Goal: Information Seeking & Learning: Learn about a topic

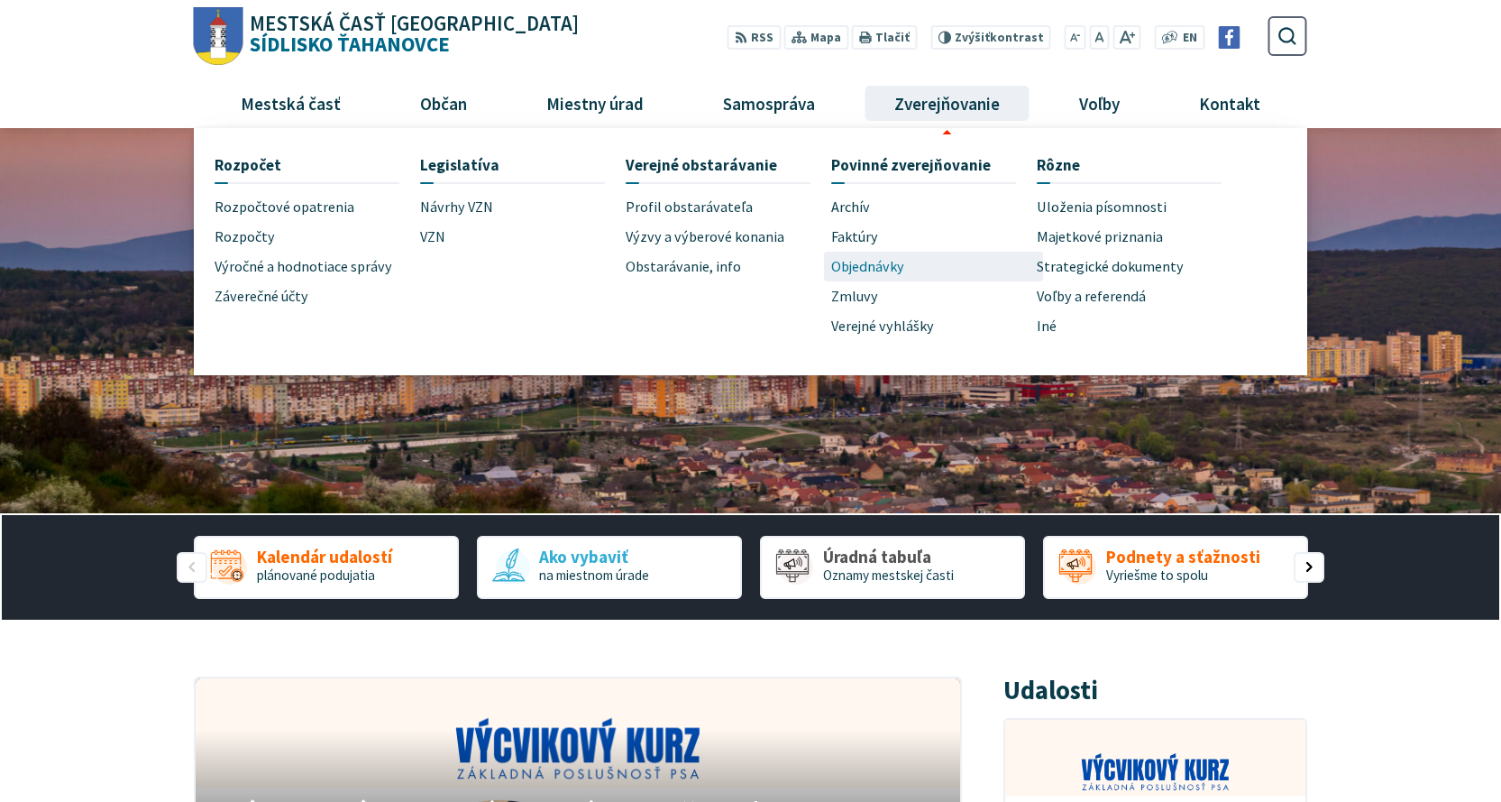
click at [877, 254] on span "Objednávky" at bounding box center [867, 267] width 73 height 30
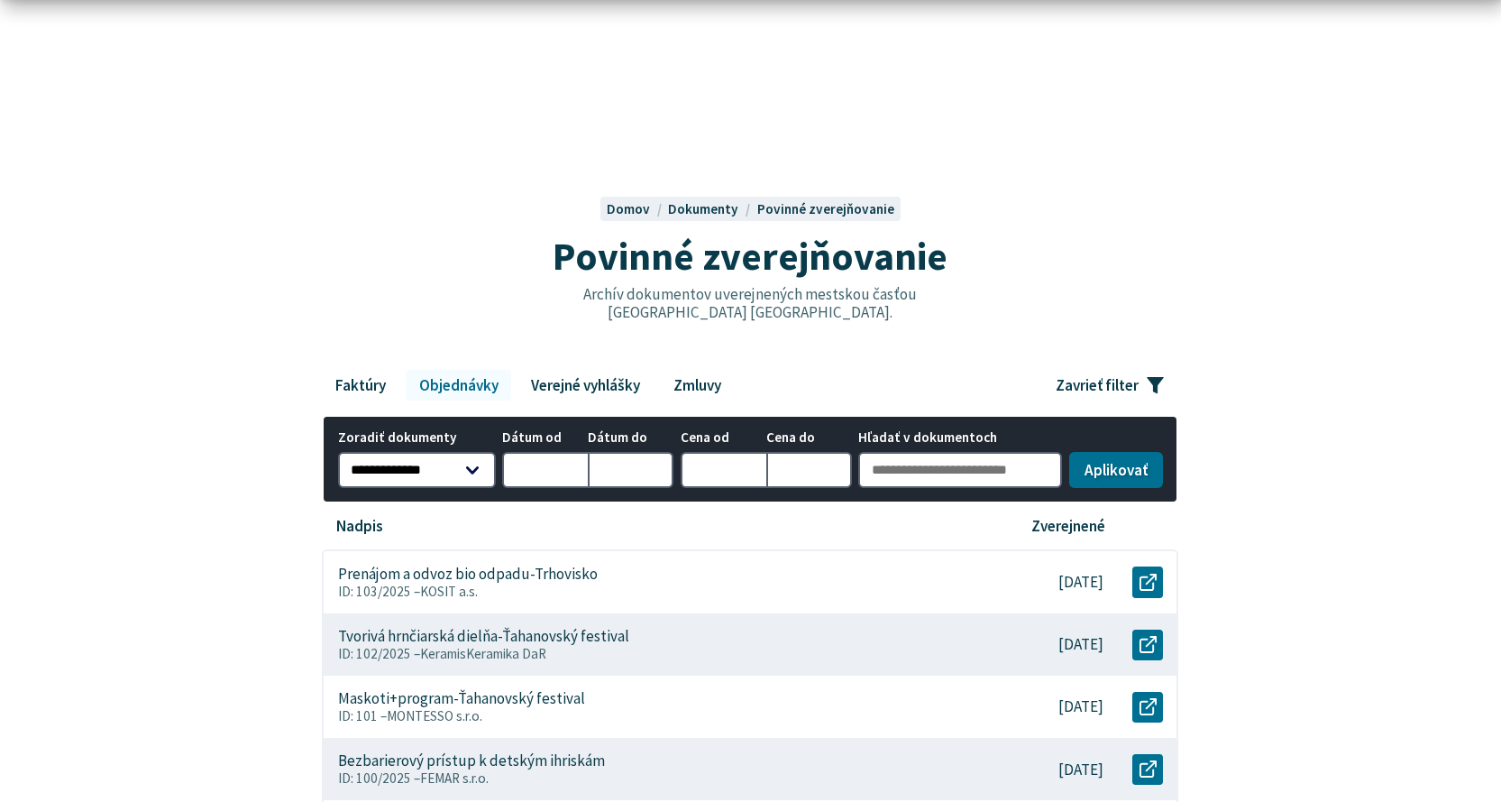
scroll to position [180, 0]
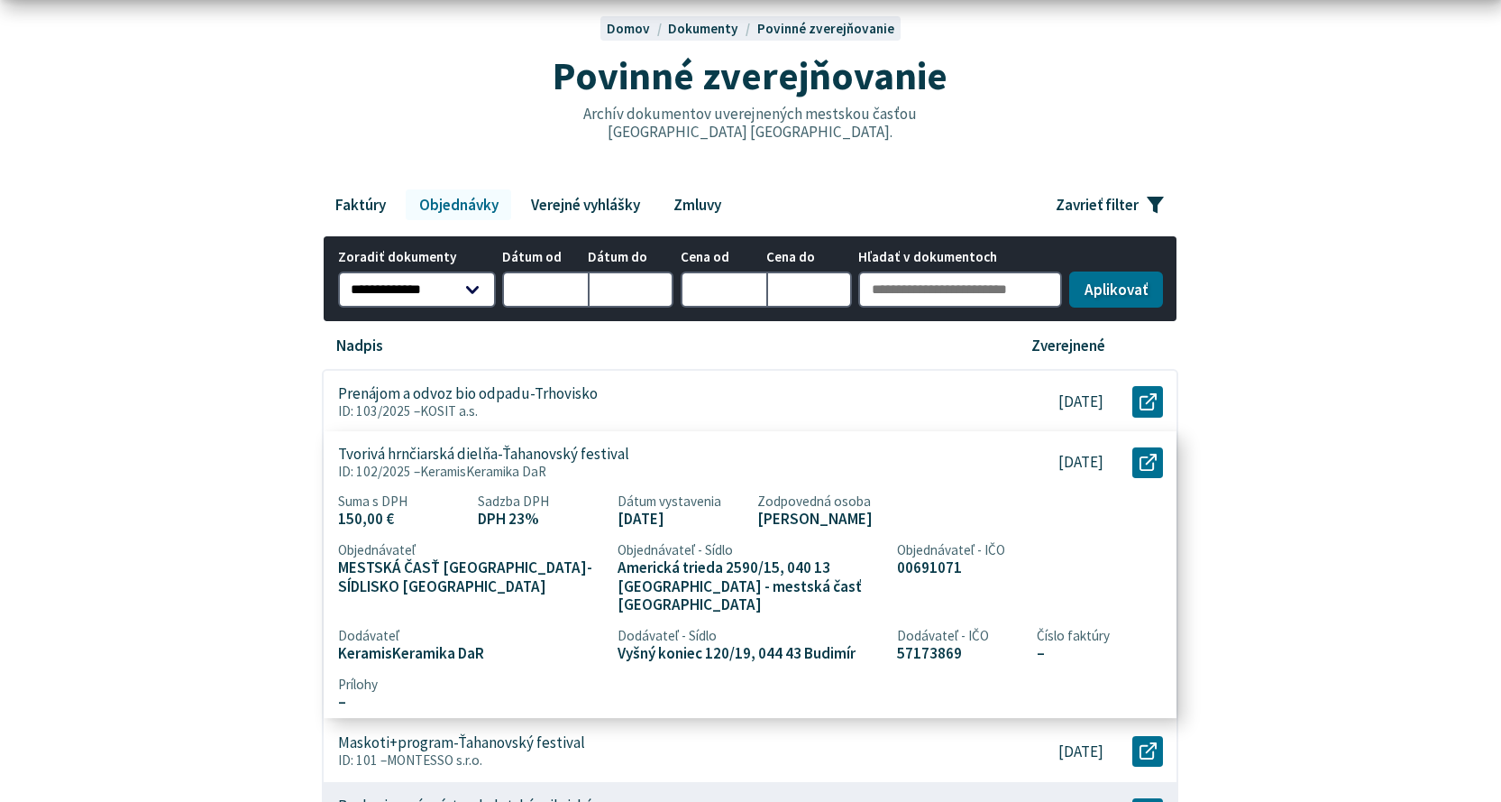
click at [565, 456] on p "Tvorivá hrnčiarská dielňa-Ťahanovský festival" at bounding box center [483, 454] width 291 height 18
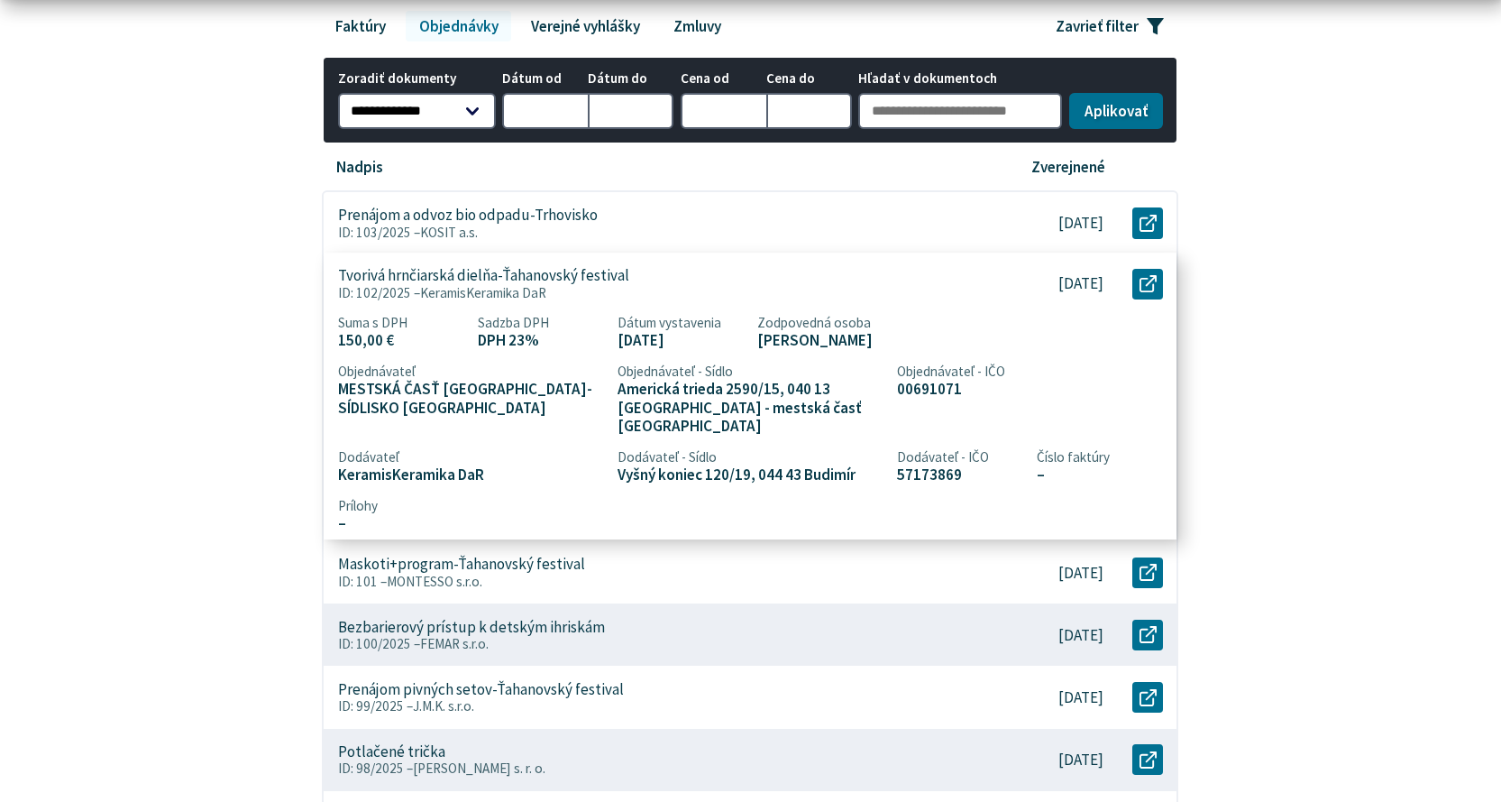
scroll to position [361, 0]
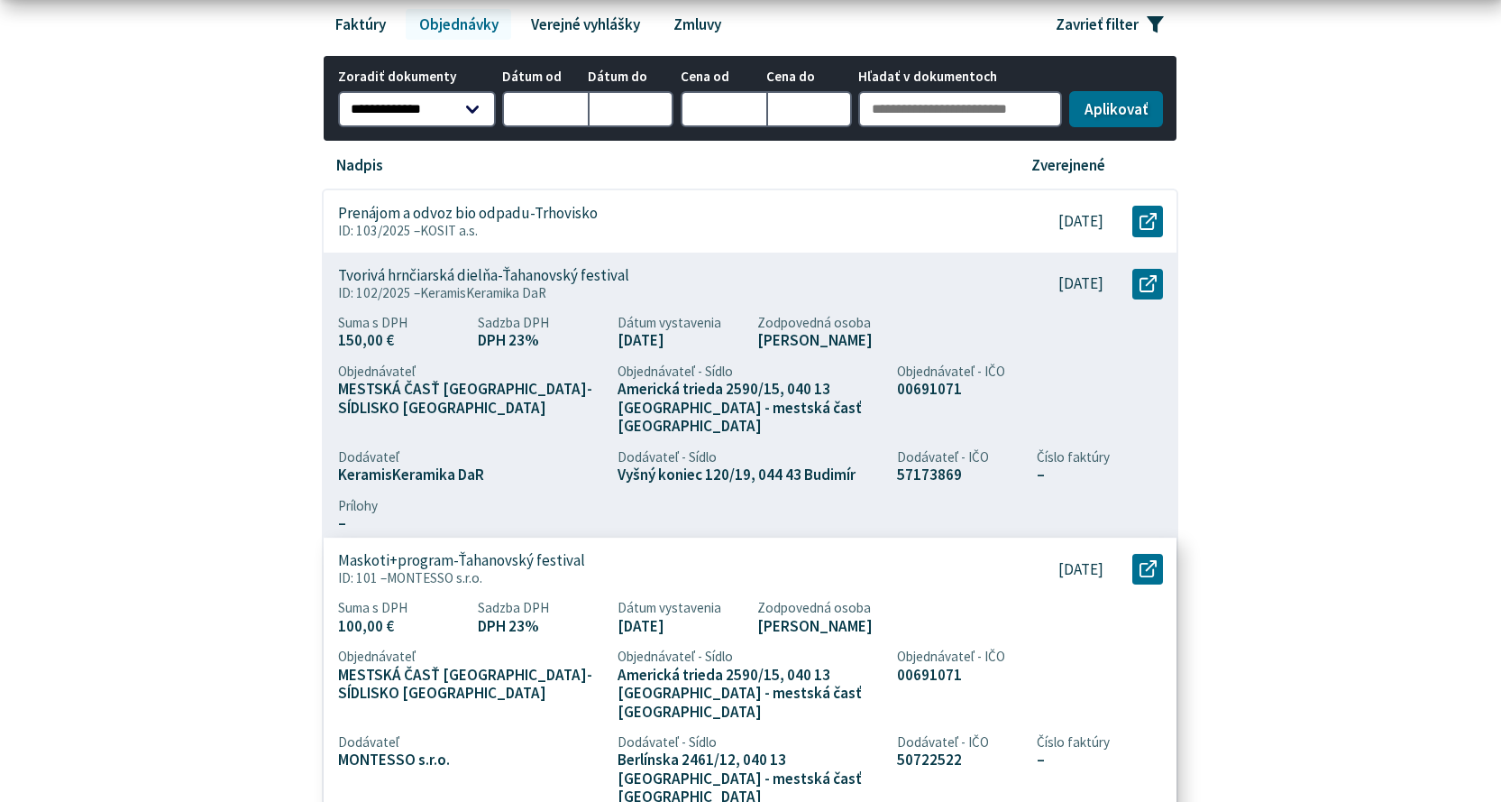
click at [572, 552] on p "Maskoti+program-Ťahanovský festival" at bounding box center [461, 561] width 247 height 19
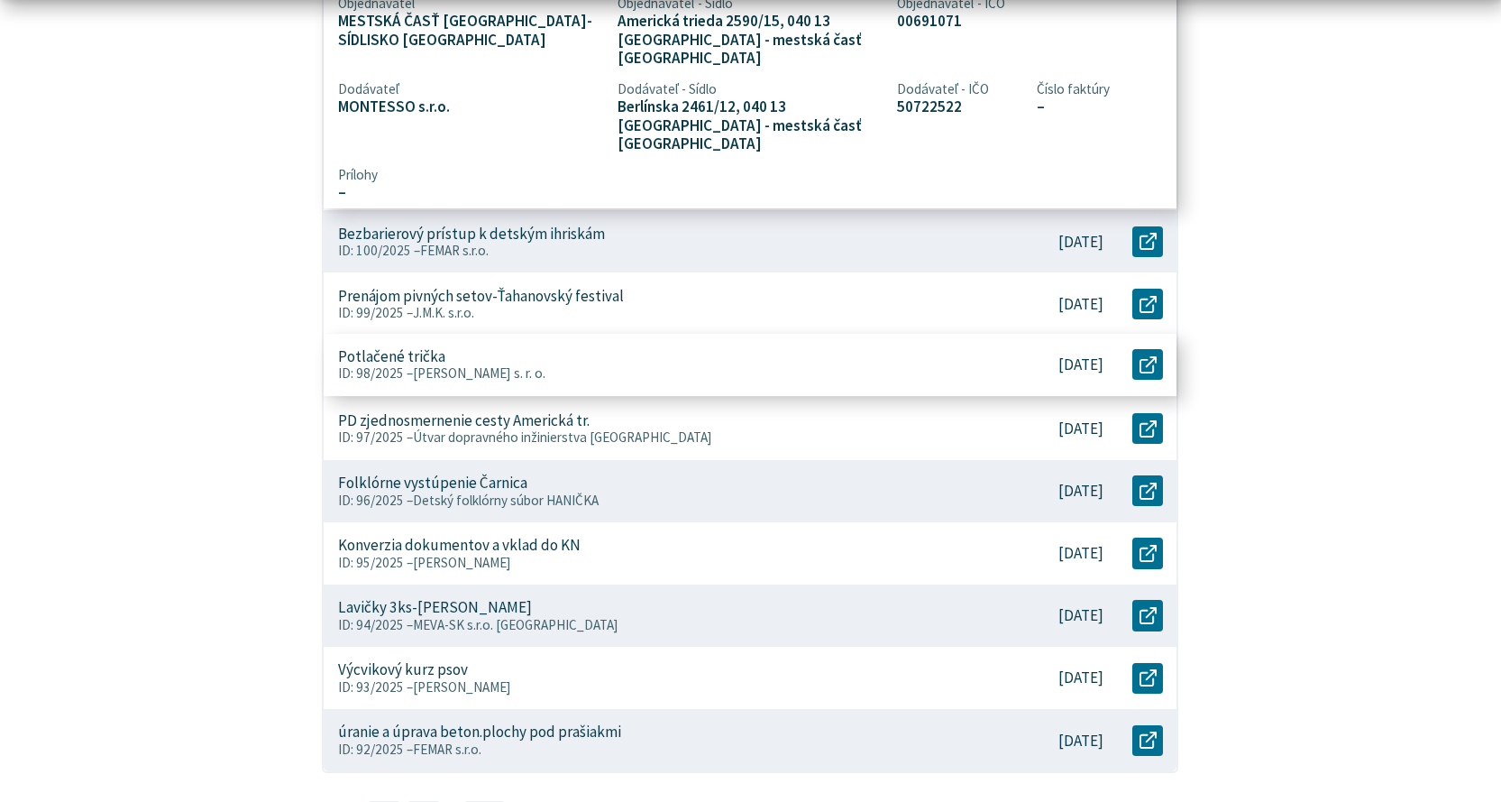
scroll to position [812, 0]
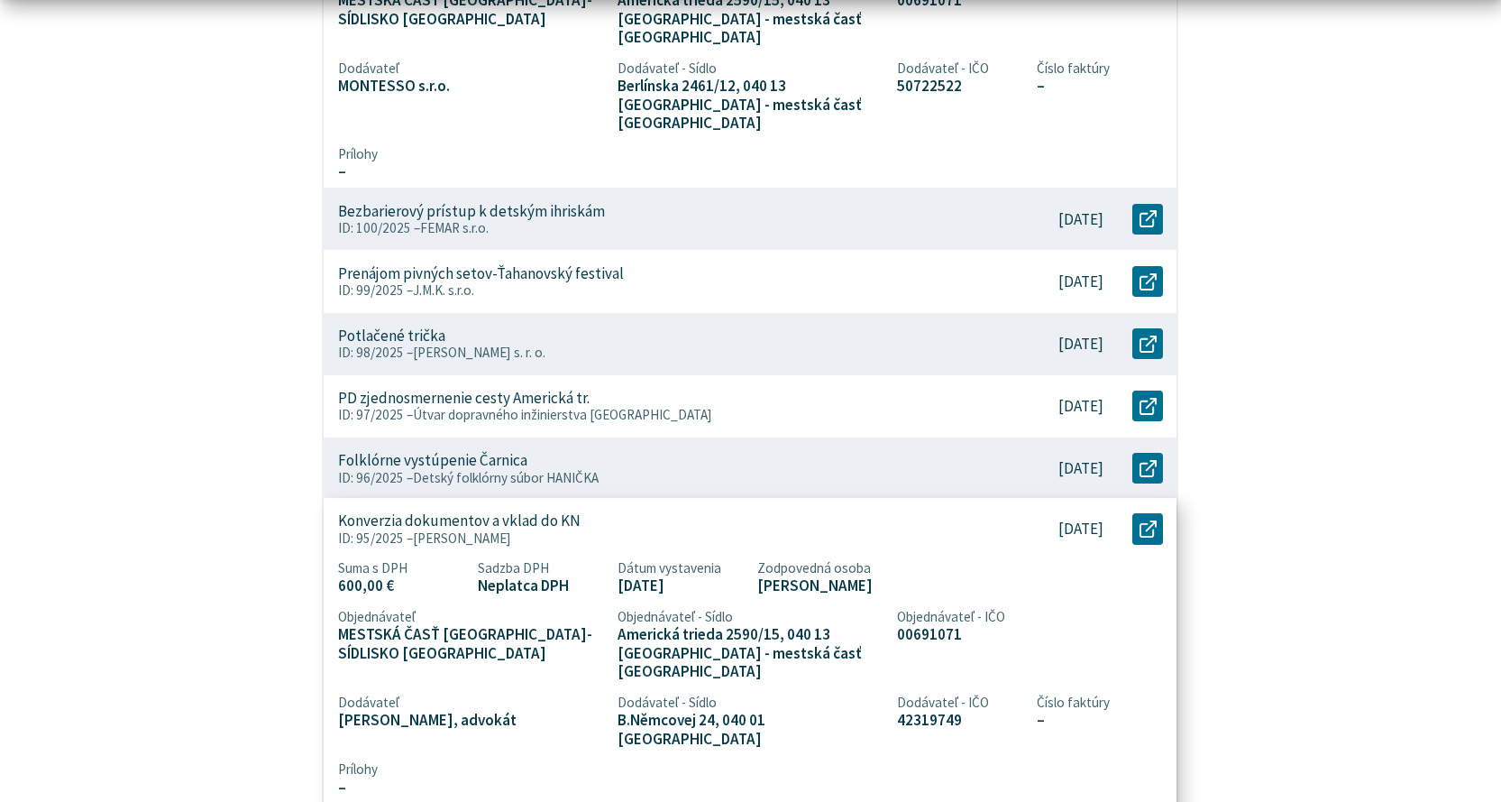
click at [593, 498] on div "Konverzia dokumentov a vklad do KN ID: 95/2025 – JUDr. Ján Geleneky" at bounding box center [656, 529] width 665 height 62
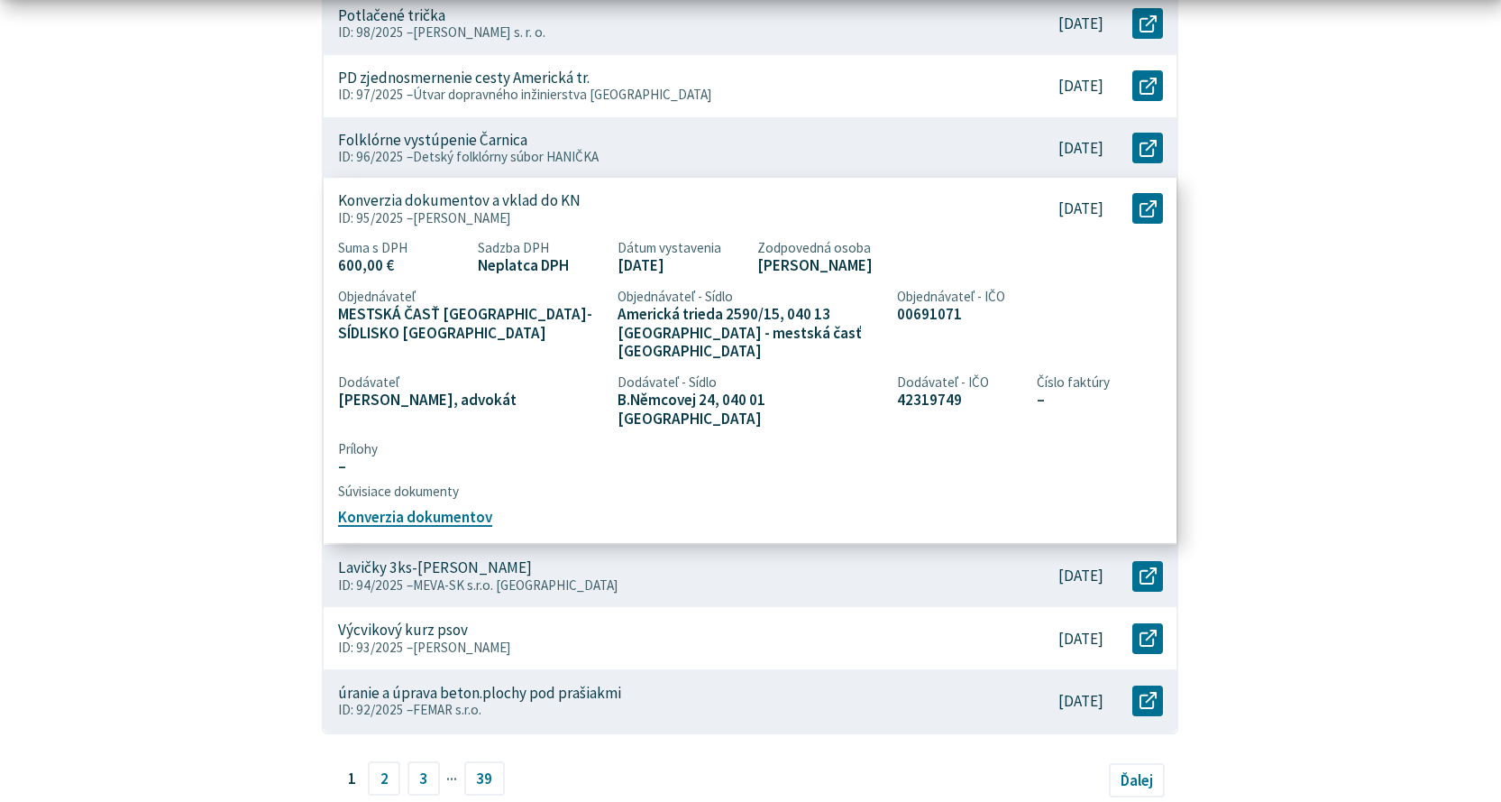
scroll to position [902, 0]
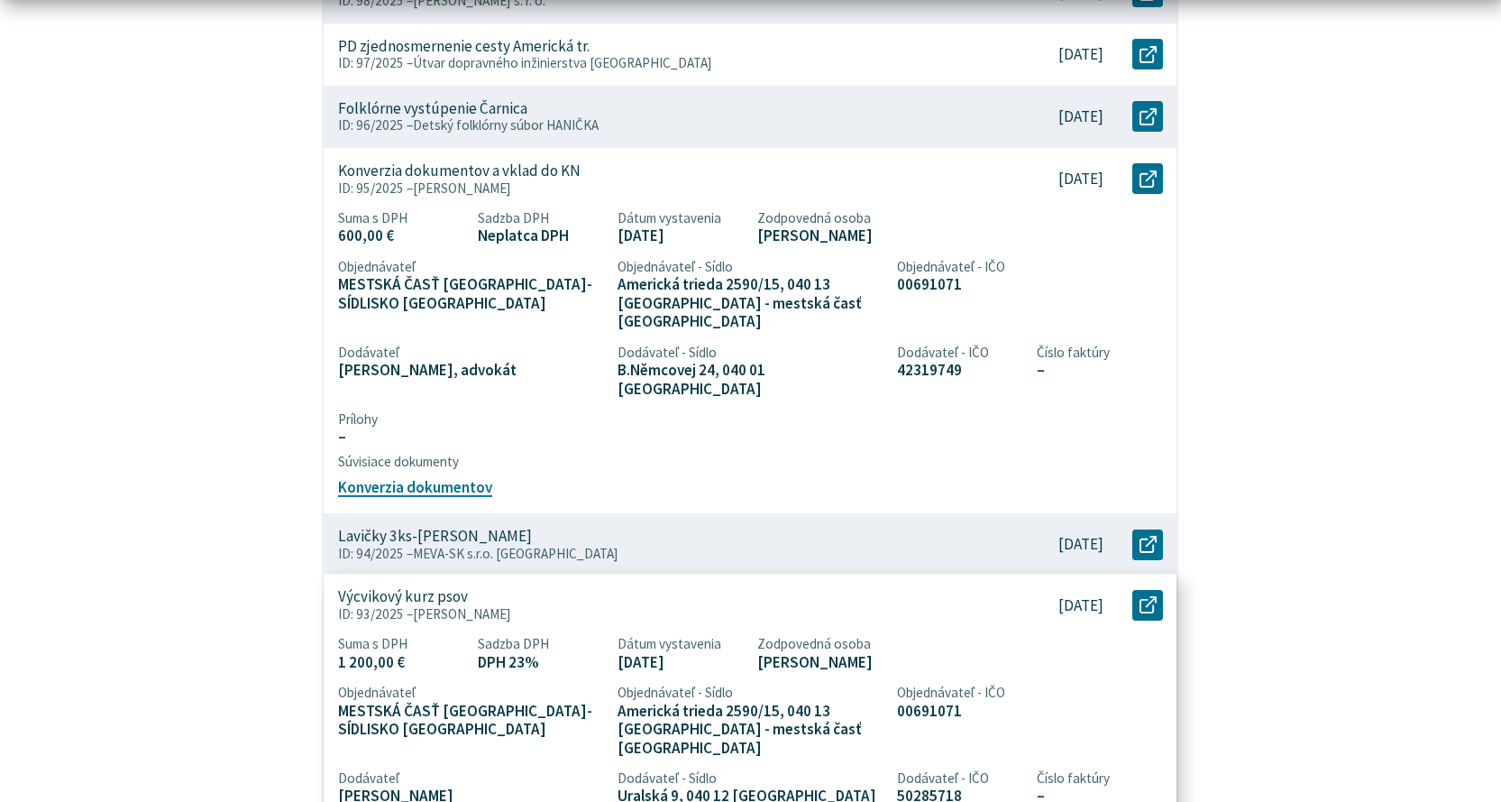
click at [511, 605] on span "MVDr. Tomáš Procházka" at bounding box center [462, 613] width 98 height 17
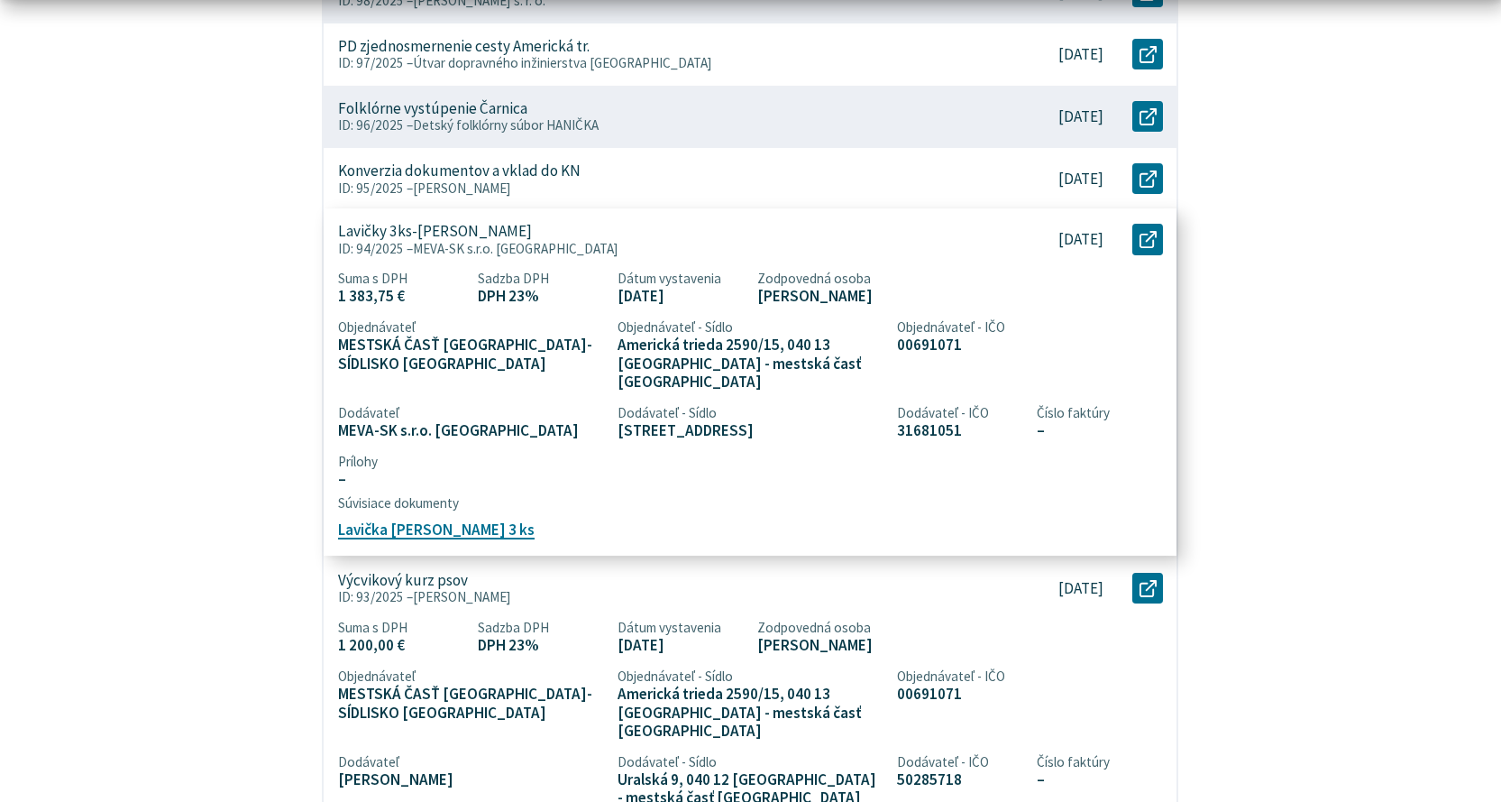
click at [473, 250] on span "MEVA-SK s.r.o. Rožňava" at bounding box center [516, 248] width 206 height 17
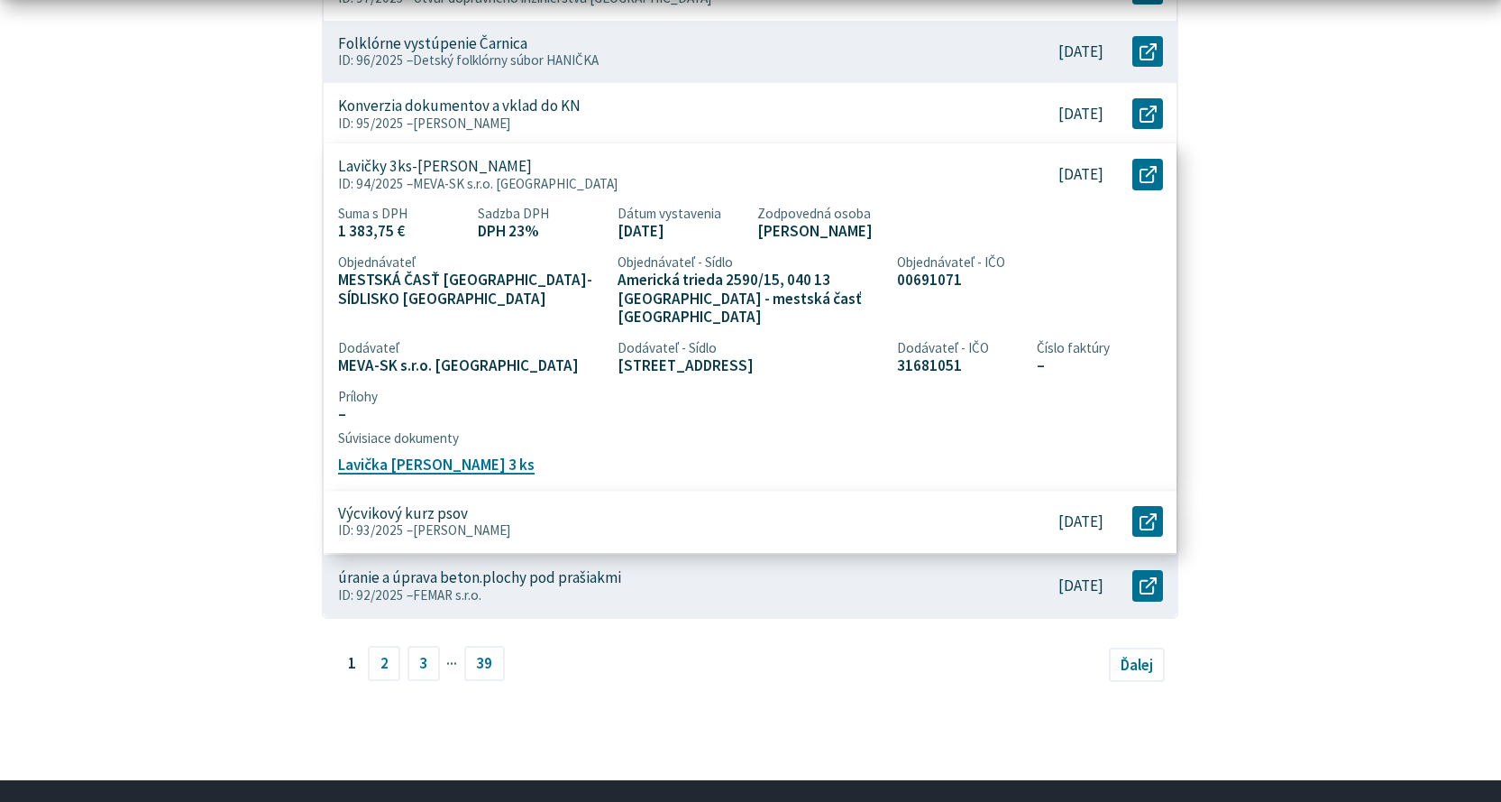
scroll to position [1082, 0]
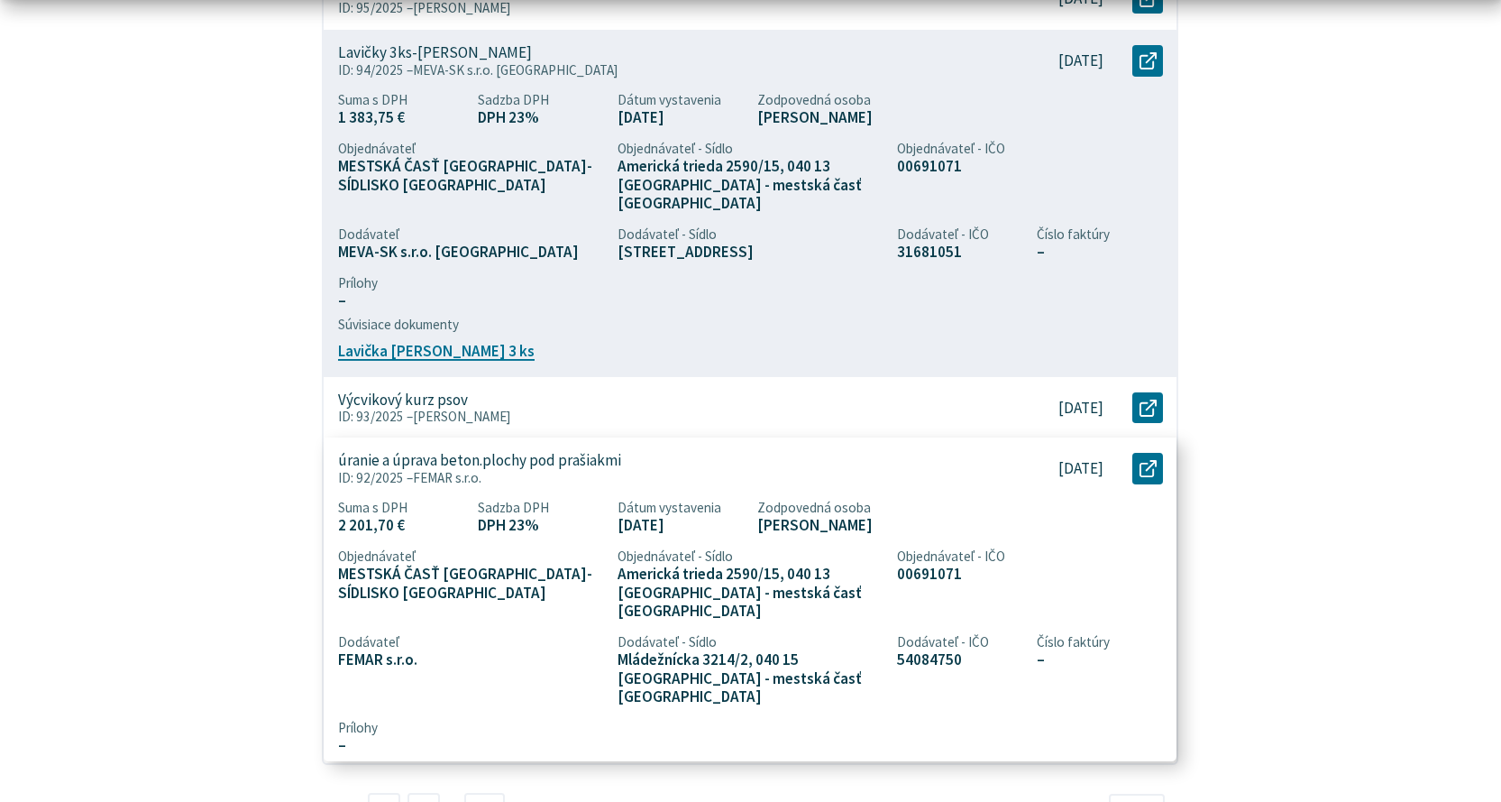
click at [561, 451] on p "úranie a úprava beton.plochy pod prašiakmi" at bounding box center [479, 460] width 283 height 19
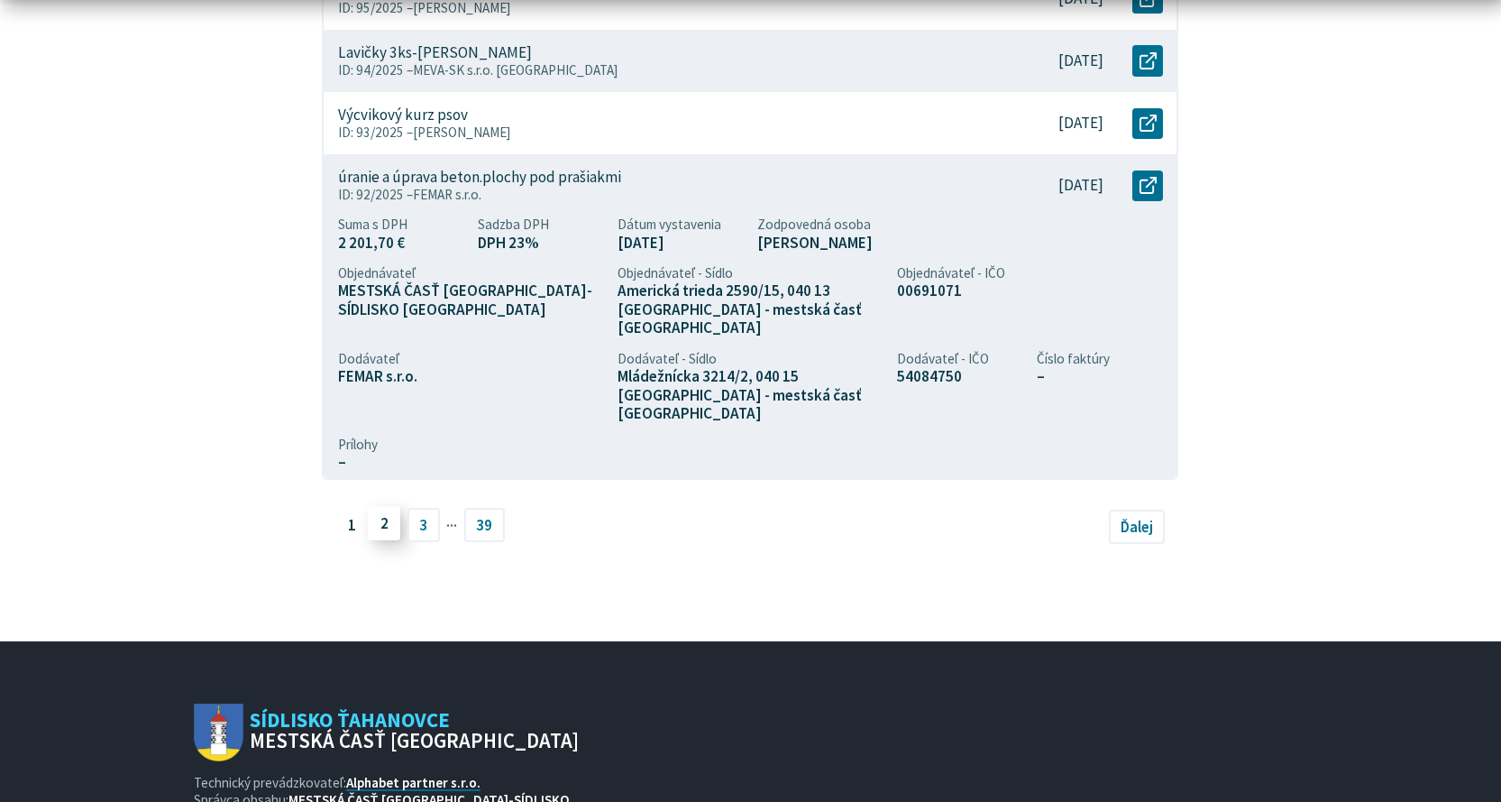
click at [374, 506] on link "2" at bounding box center [384, 523] width 32 height 34
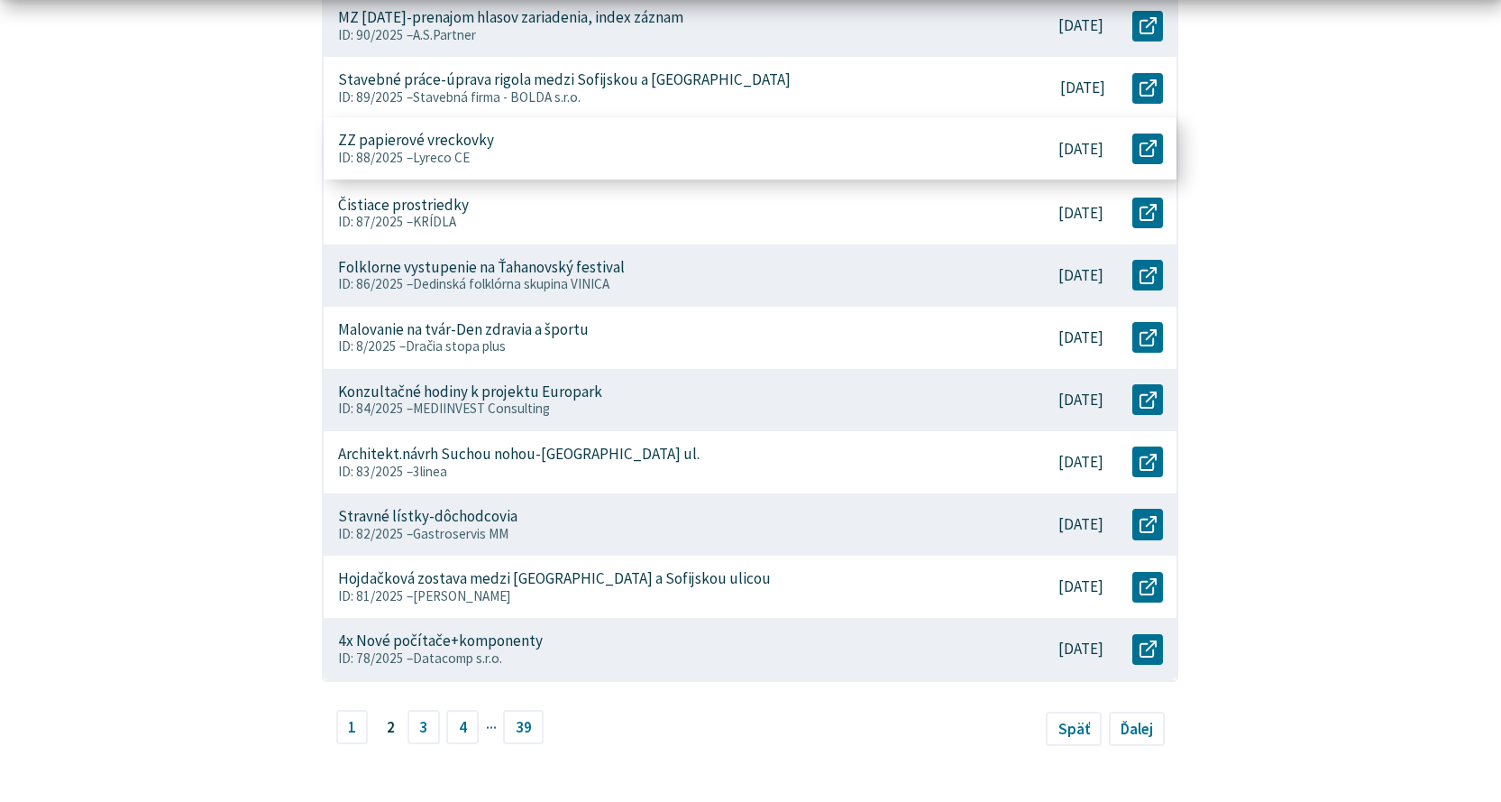
scroll to position [721, 0]
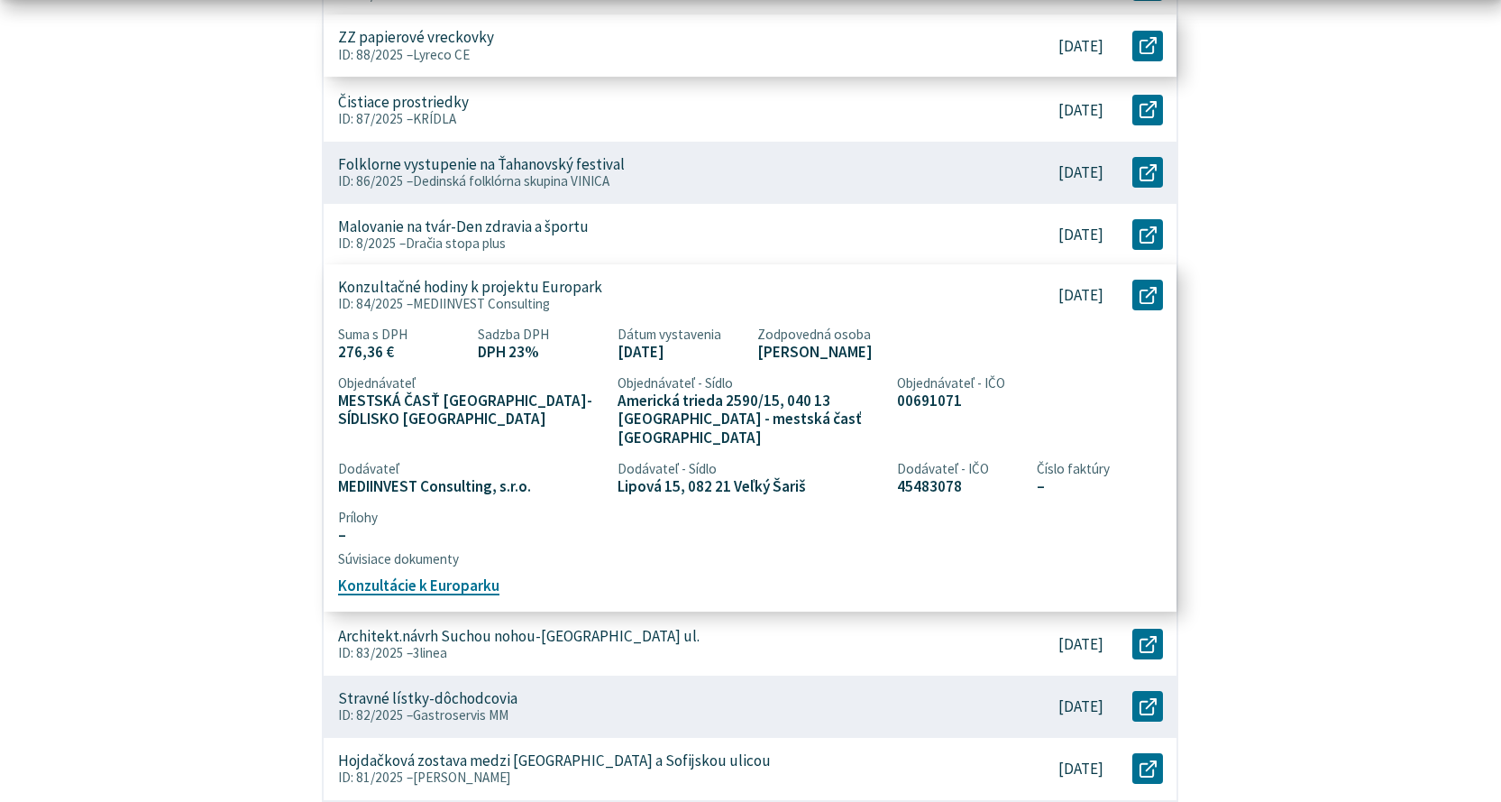
click at [638, 304] on p "ID: 84/2025 – MEDIINVEST Consulting" at bounding box center [657, 305] width 638 height 16
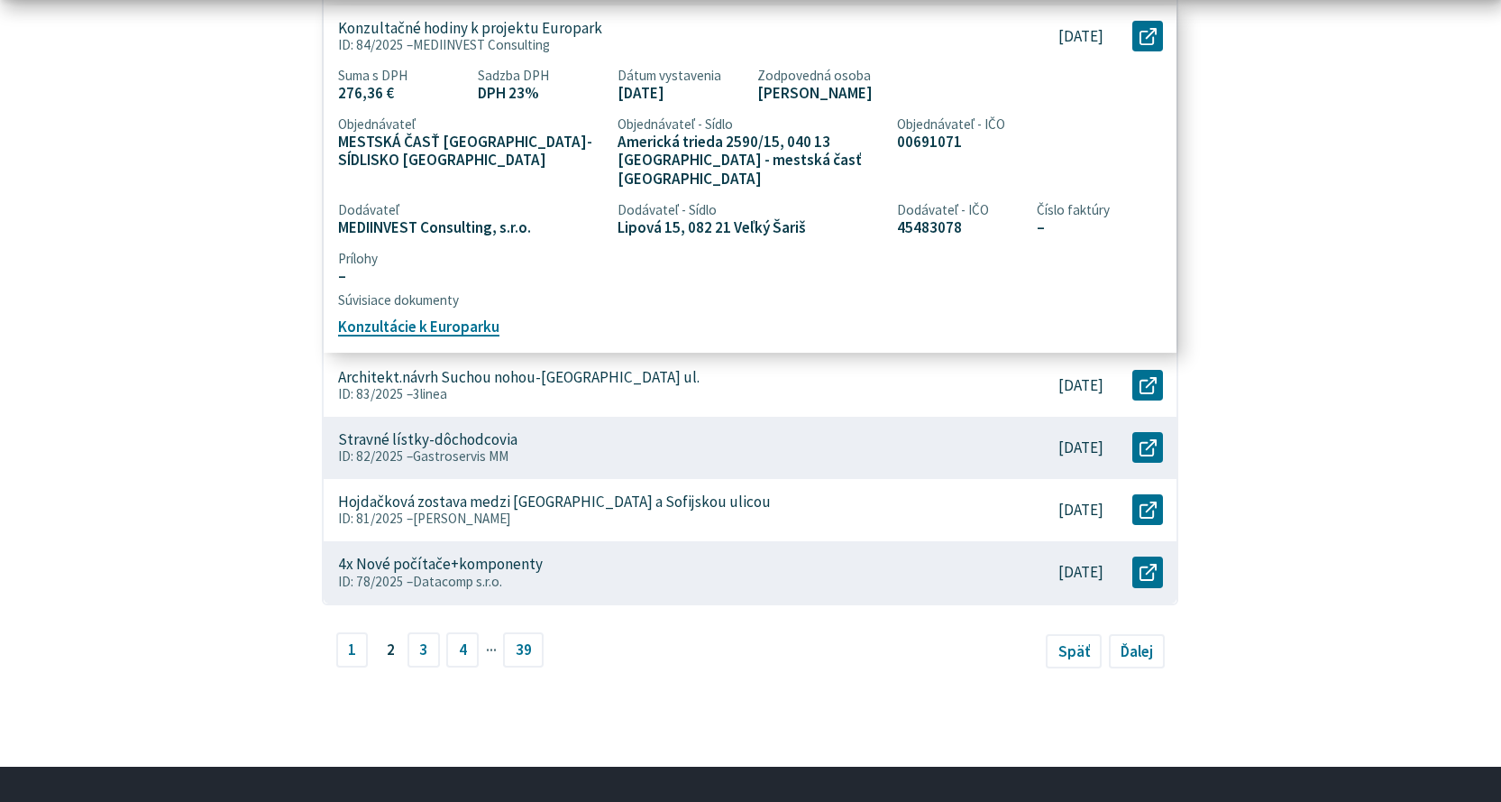
scroll to position [1082, 0]
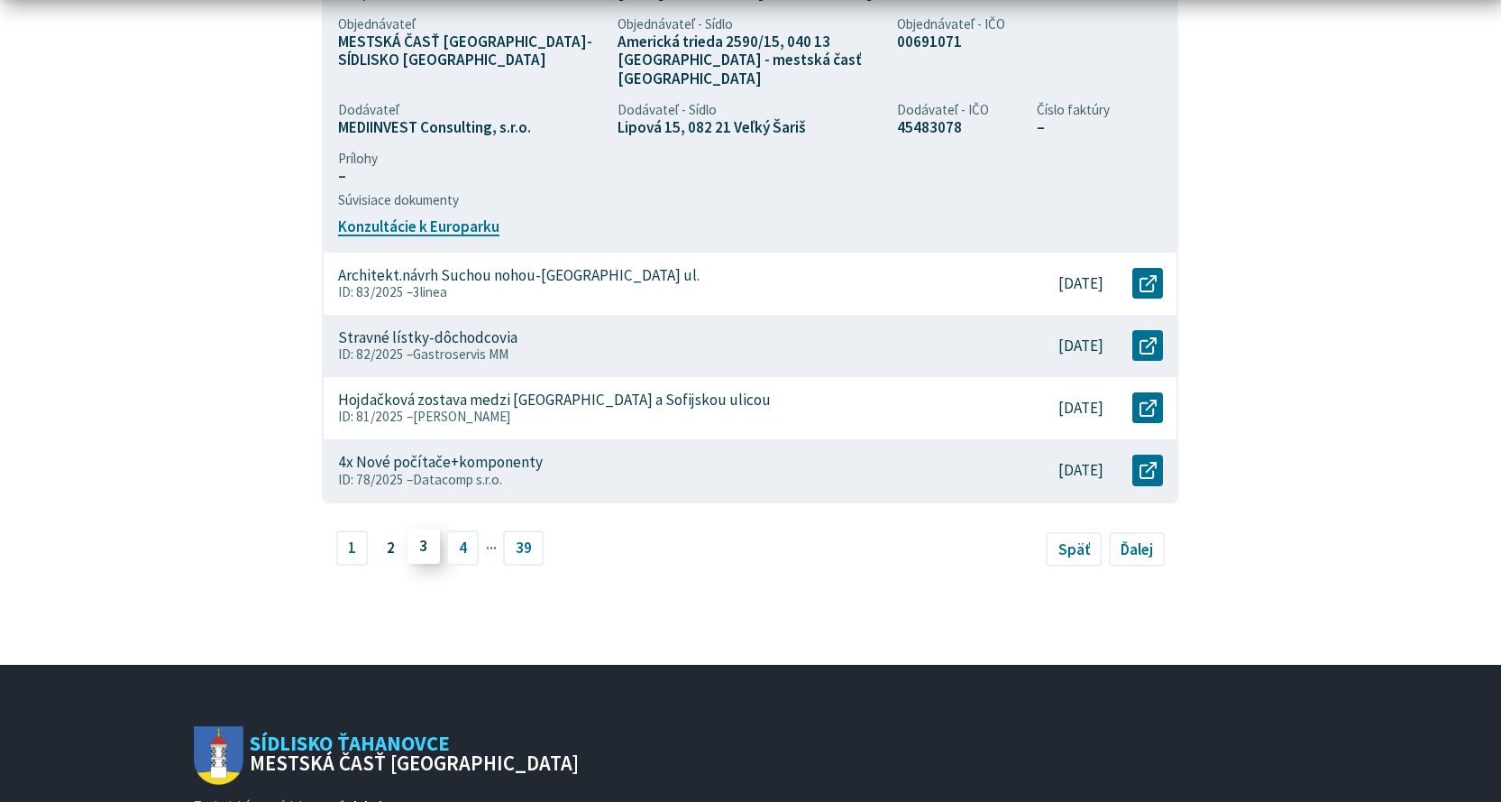
click at [430, 529] on link "3" at bounding box center [424, 546] width 32 height 34
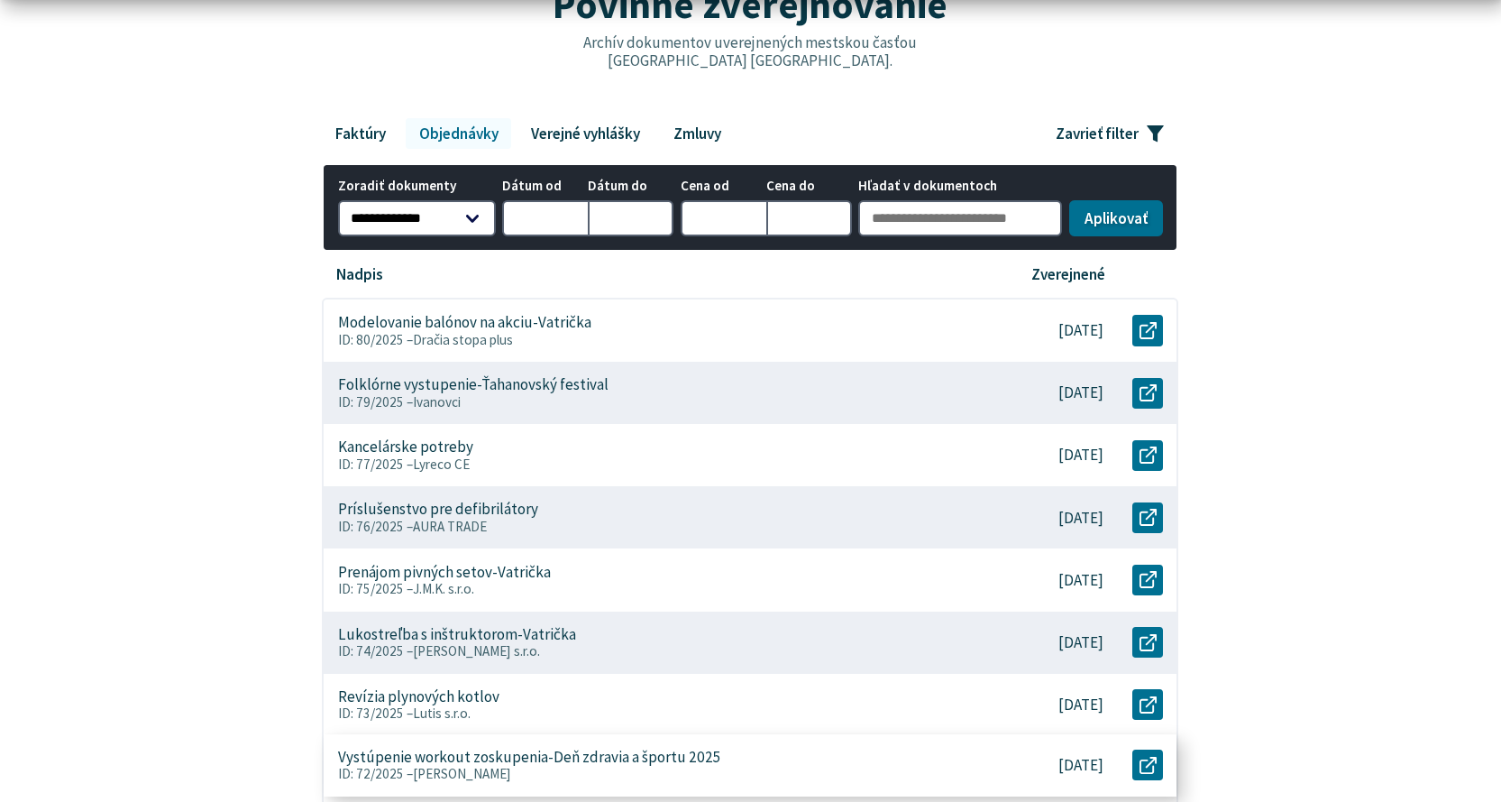
scroll to position [271, 0]
